Goal: Task Accomplishment & Management: Use online tool/utility

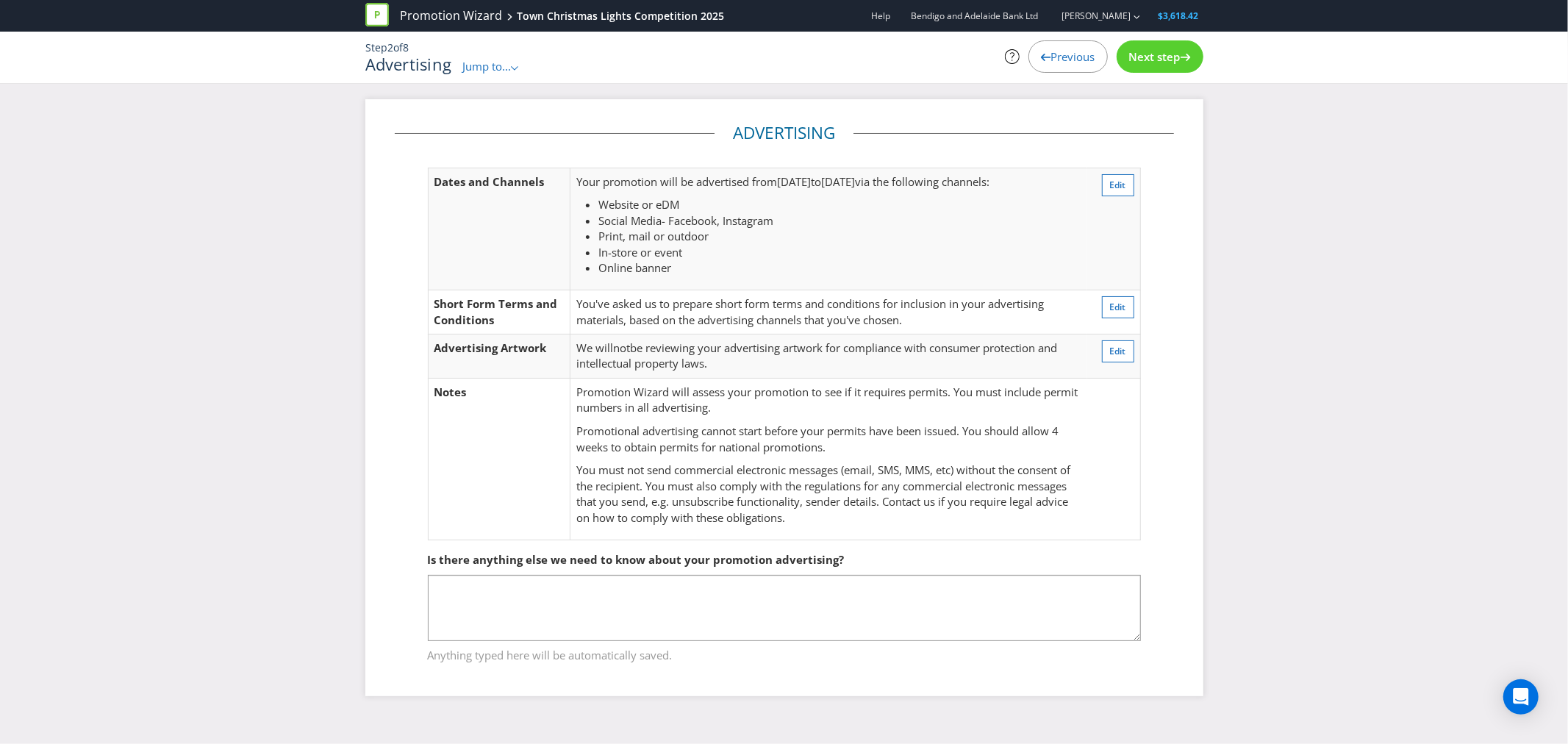
click at [1055, 49] on span "Previous" at bounding box center [1073, 56] width 44 height 14
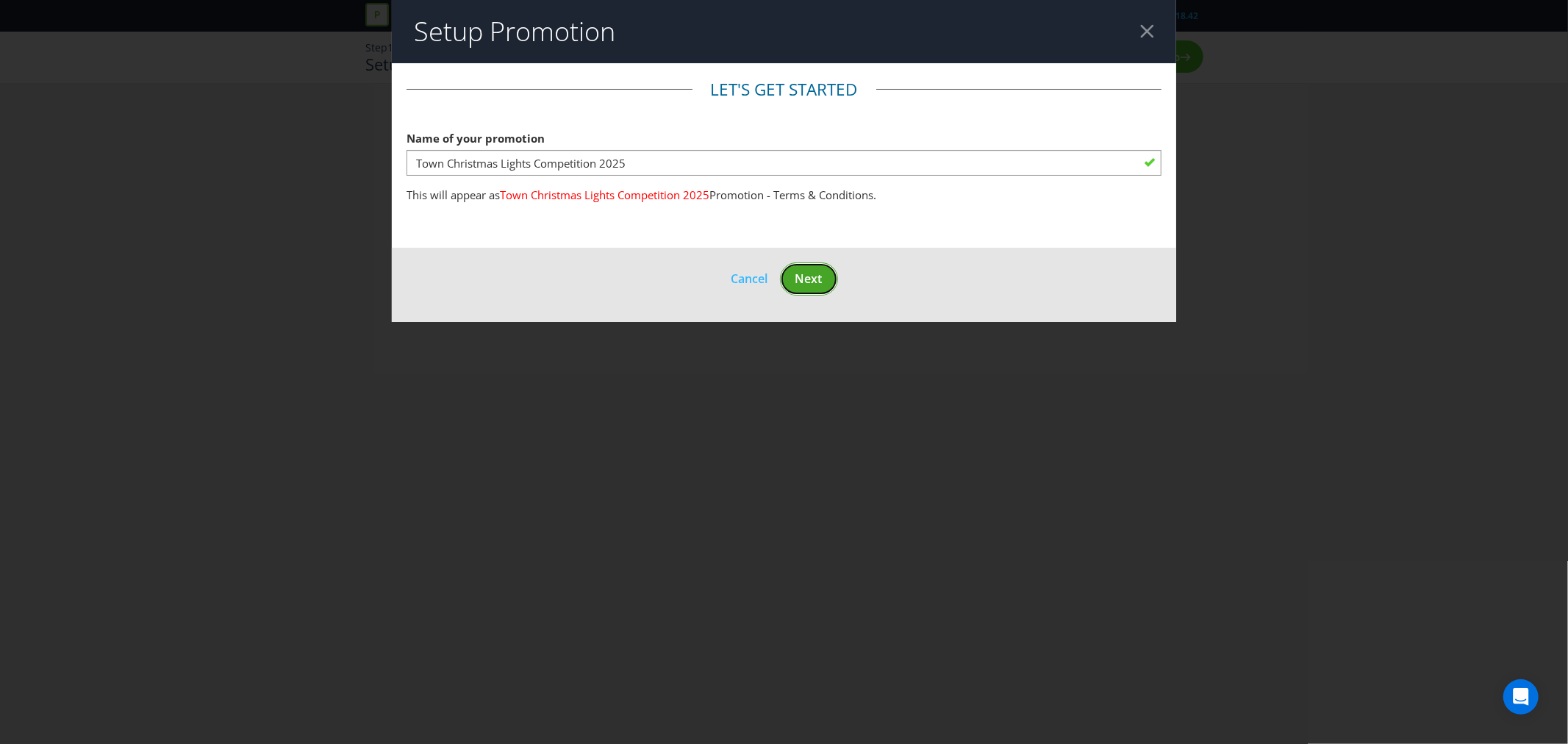
click at [819, 268] on button "Next" at bounding box center [809, 279] width 58 height 33
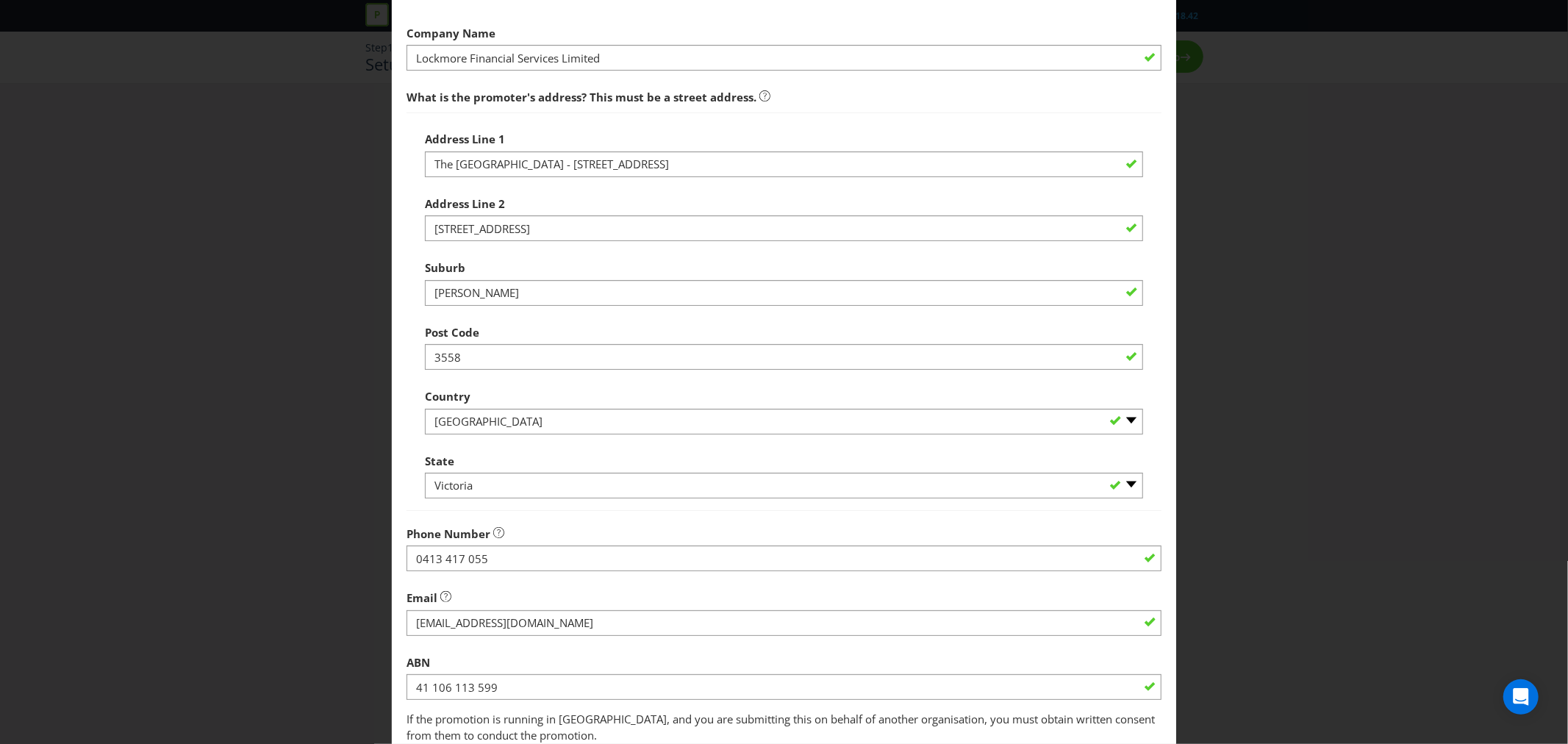
scroll to position [215, 0]
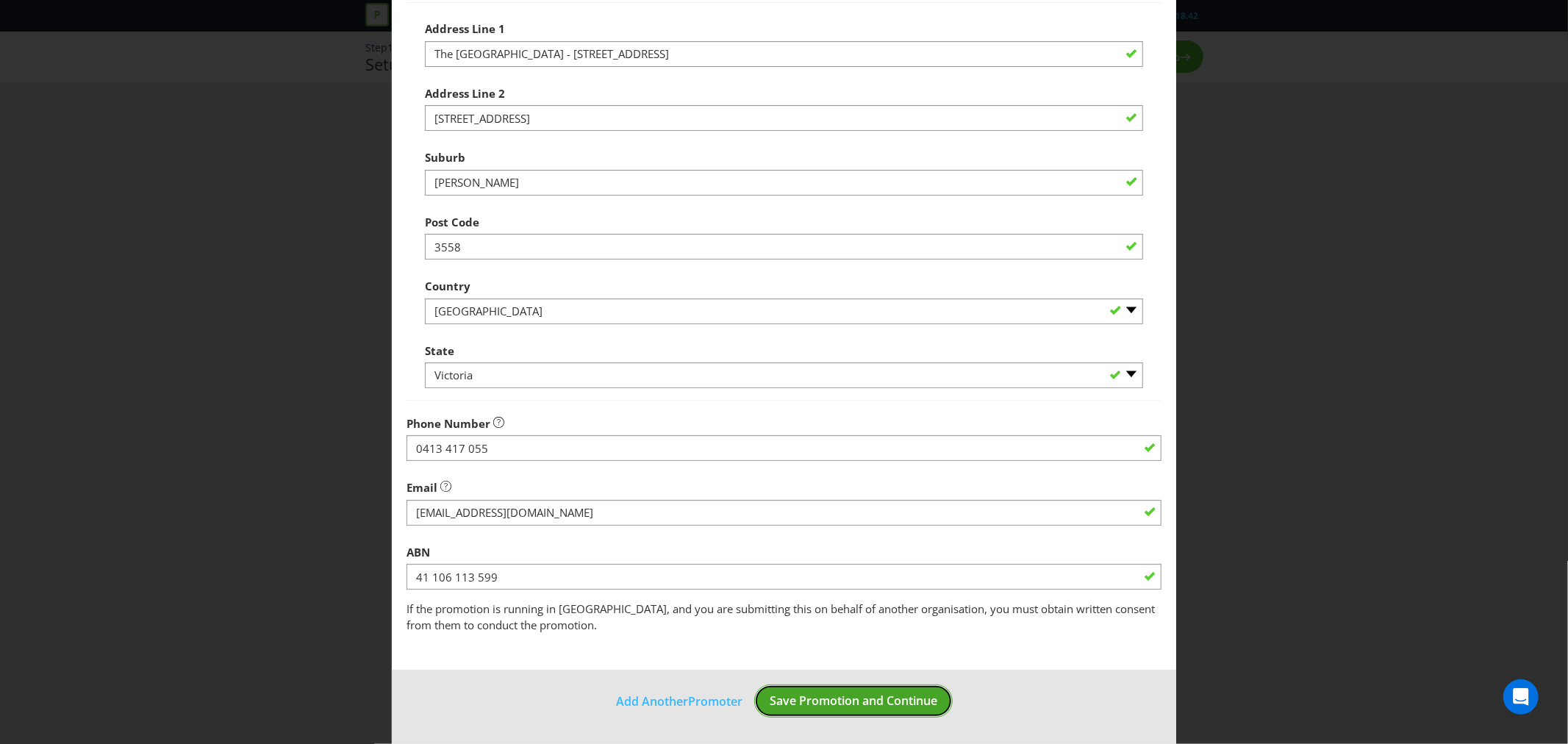
click at [852, 703] on span "Save Promotion and Continue" at bounding box center [853, 700] width 168 height 16
